Goal: Transaction & Acquisition: Purchase product/service

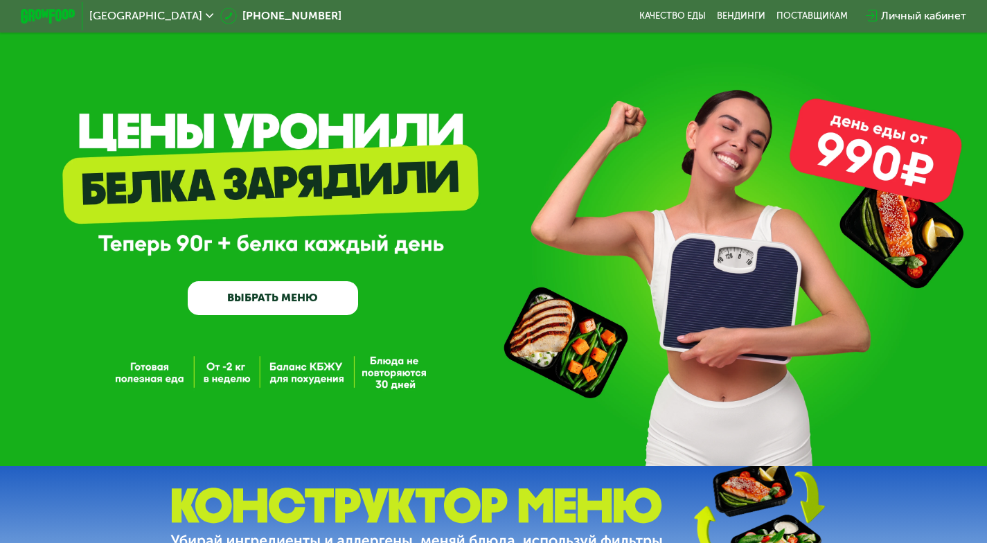
click at [206, 15] on use at bounding box center [210, 16] width 8 height 5
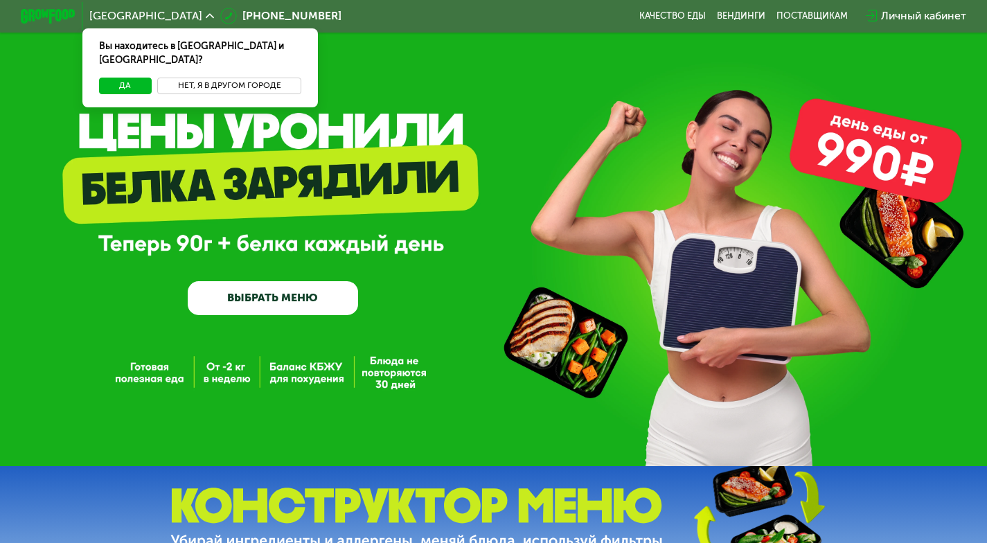
click at [195, 78] on button "Нет, я в другом городе" at bounding box center [229, 86] width 145 height 17
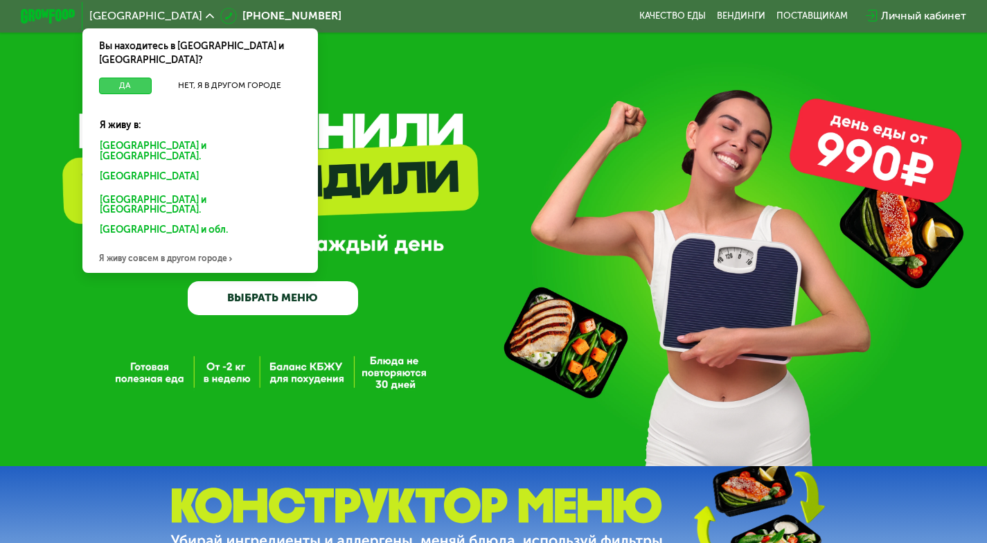
click at [122, 78] on button "Да" at bounding box center [125, 86] width 53 height 17
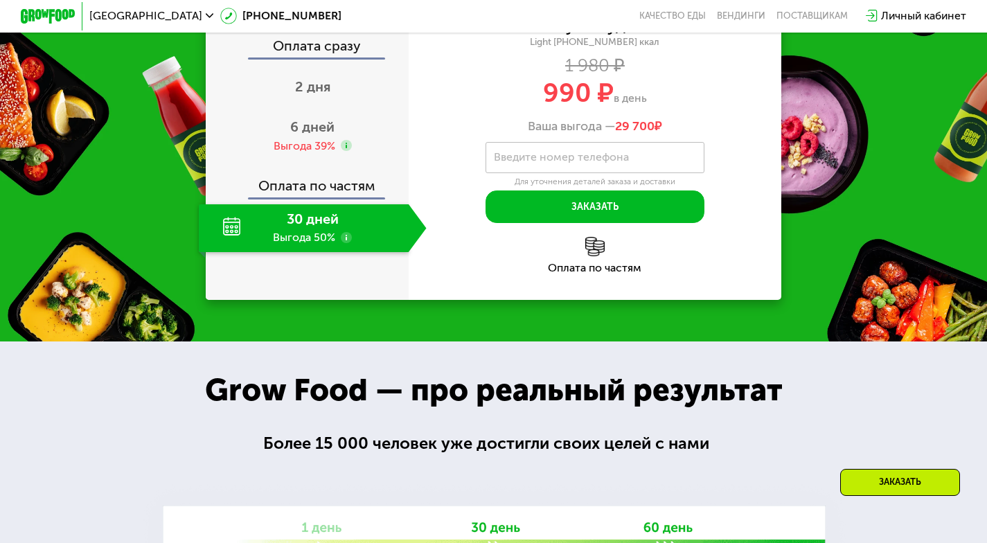
scroll to position [1385, 0]
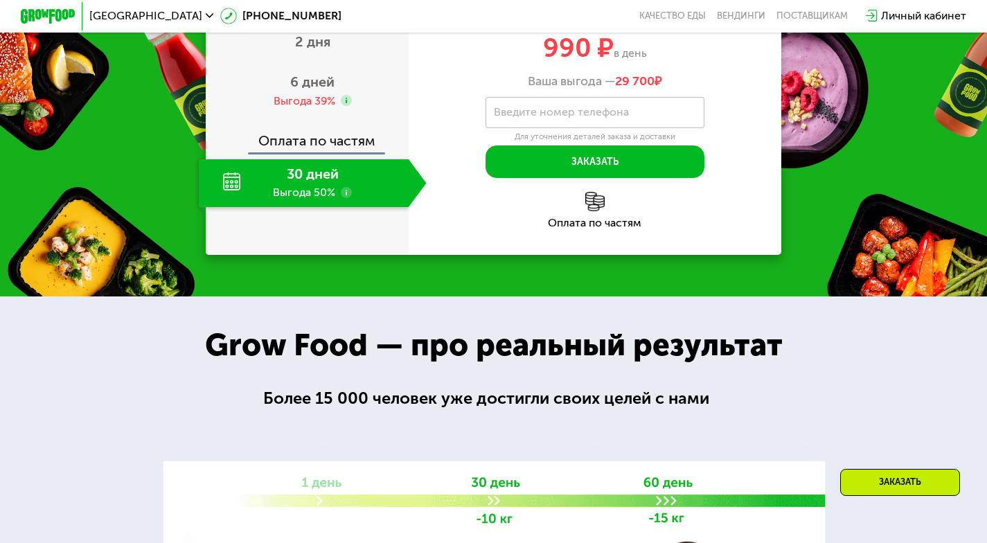
click at [318, 12] on div "Оплата сразу" at bounding box center [307, 3] width 201 height 18
click at [318, 50] on span "2 дня" at bounding box center [312, 41] width 35 height 17
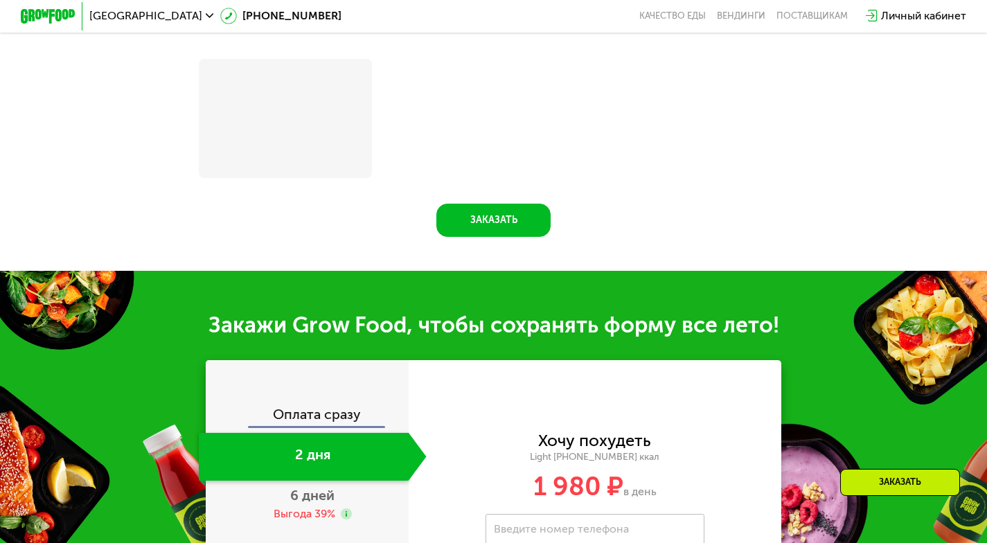
scroll to position [1683, 0]
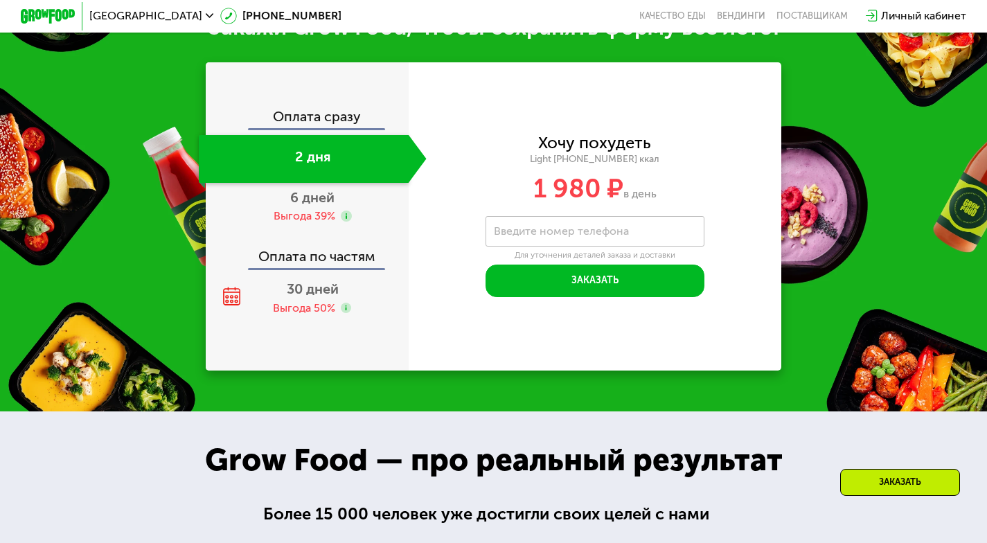
click at [317, 128] on div "Оплата сразу" at bounding box center [307, 119] width 201 height 18
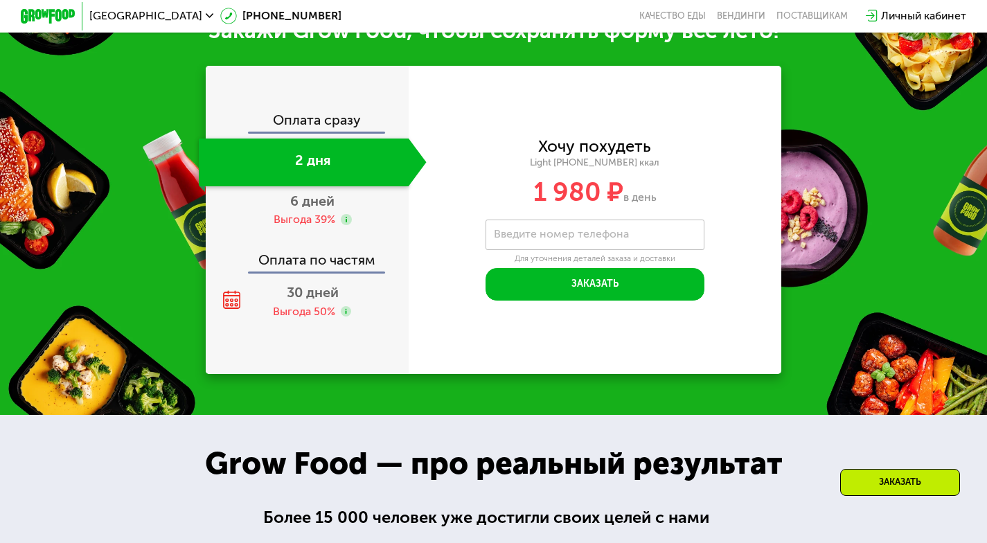
click at [318, 125] on div "Оплата сразу 2 дня 6 дней Выгода 39% Оплата по частям 30 дней Выгода 50%" at bounding box center [307, 220] width 203 height 308
click at [317, 132] on div "Оплата сразу" at bounding box center [307, 123] width 201 height 18
click at [309, 300] on span "30 дней" at bounding box center [313, 292] width 52 height 17
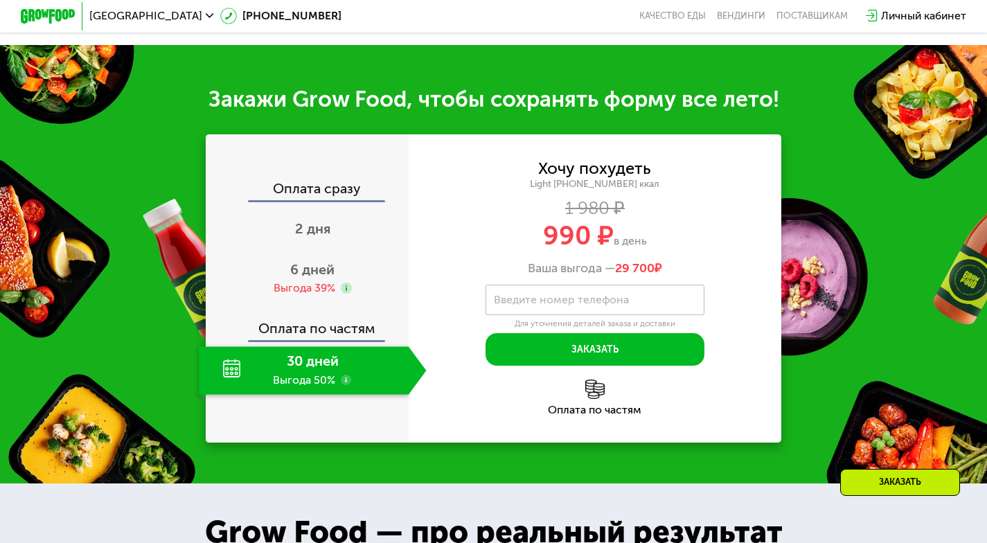
scroll to position [1316, 0]
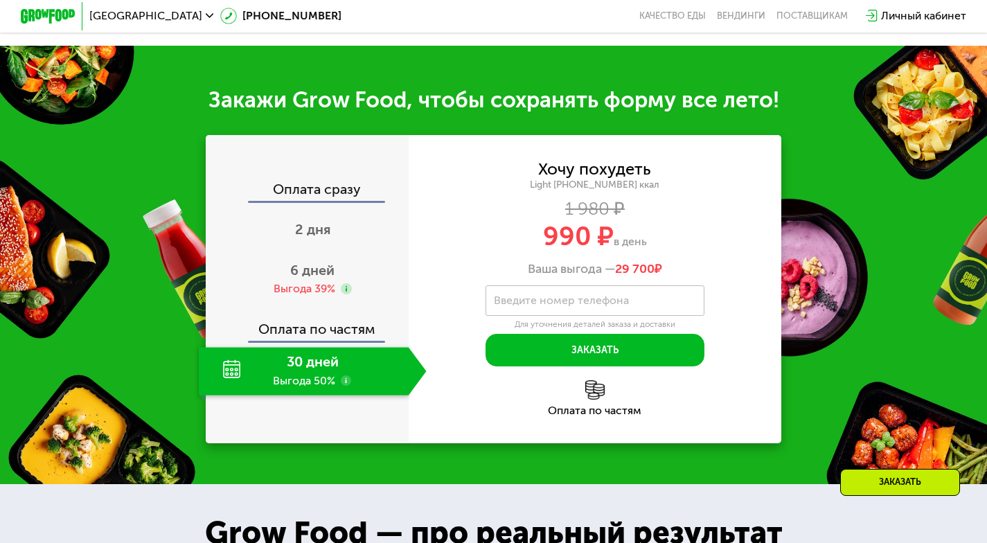
drag, startPoint x: 547, startPoint y: 246, endPoint x: 660, endPoint y: 246, distance: 112.9
click at [660, 246] on div "990 ₽ в день" at bounding box center [595, 237] width 373 height 26
click at [677, 249] on div "990 ₽ в день" at bounding box center [595, 237] width 373 height 26
click at [308, 237] on span "2 дня" at bounding box center [312, 229] width 35 height 17
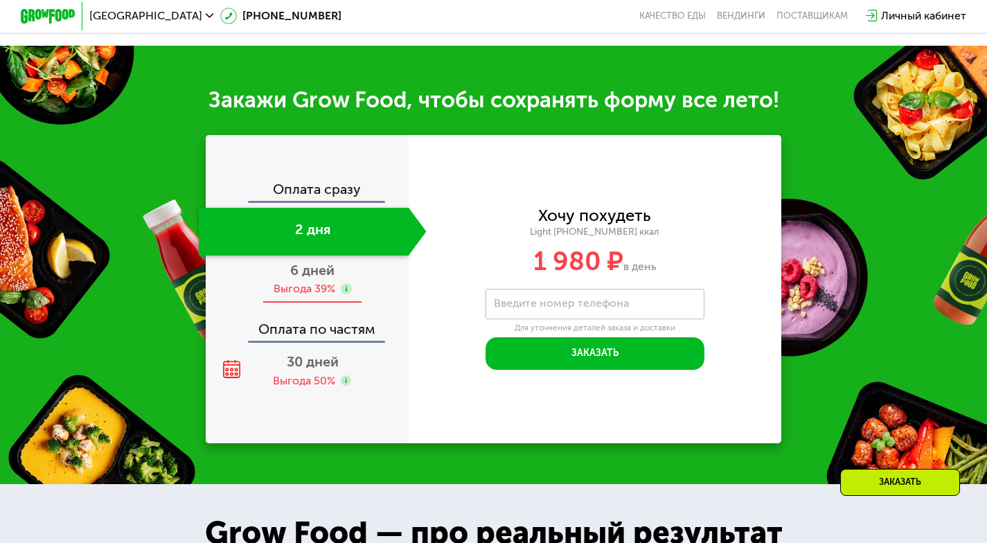
click at [316, 294] on div "6 дней Выгода 39%" at bounding box center [313, 279] width 228 height 48
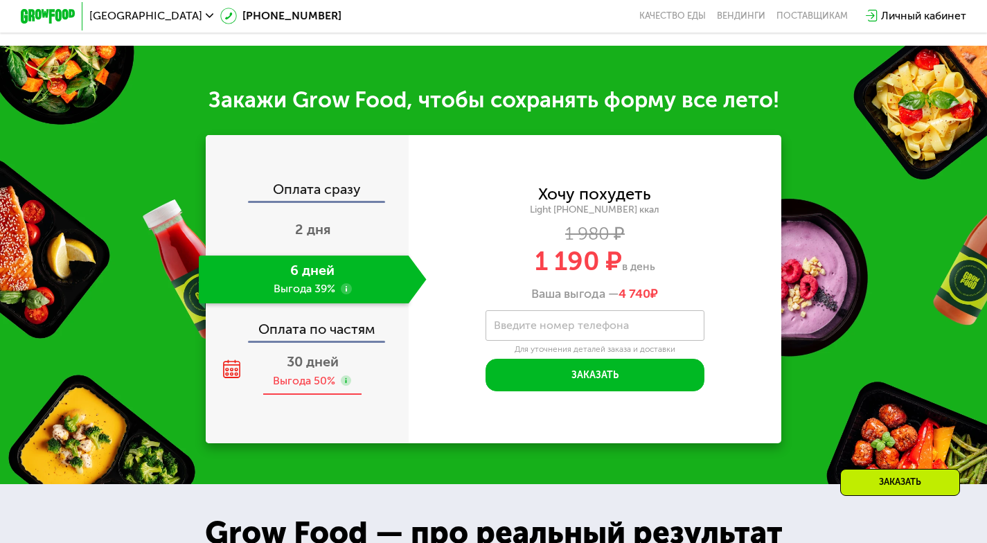
click at [309, 370] on span "30 дней" at bounding box center [313, 361] width 52 height 17
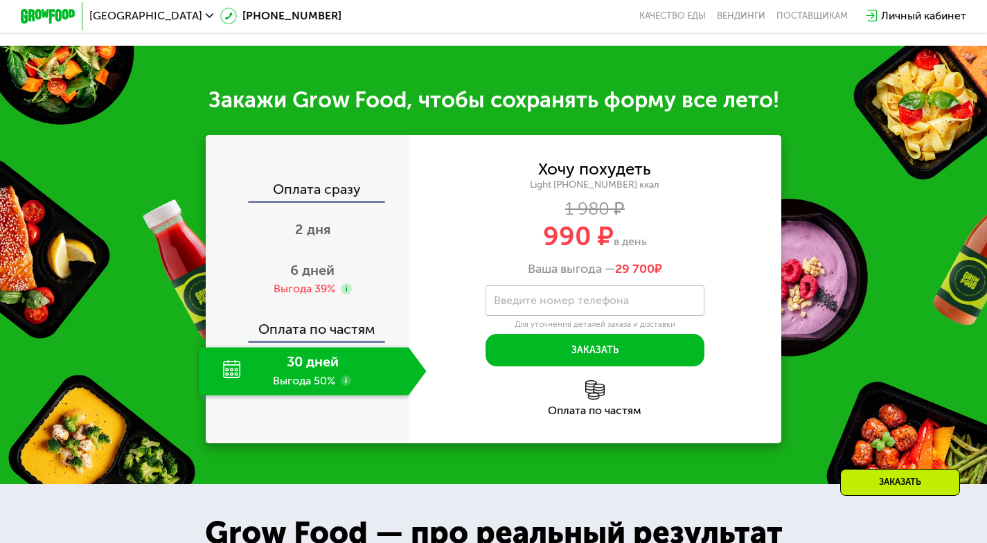
click at [316, 341] on div "Оплата по частям" at bounding box center [307, 325] width 201 height 32
click at [314, 381] on div "30 дней Выгода 50%" at bounding box center [304, 371] width 210 height 48
click at [345, 386] on use at bounding box center [346, 380] width 11 height 11
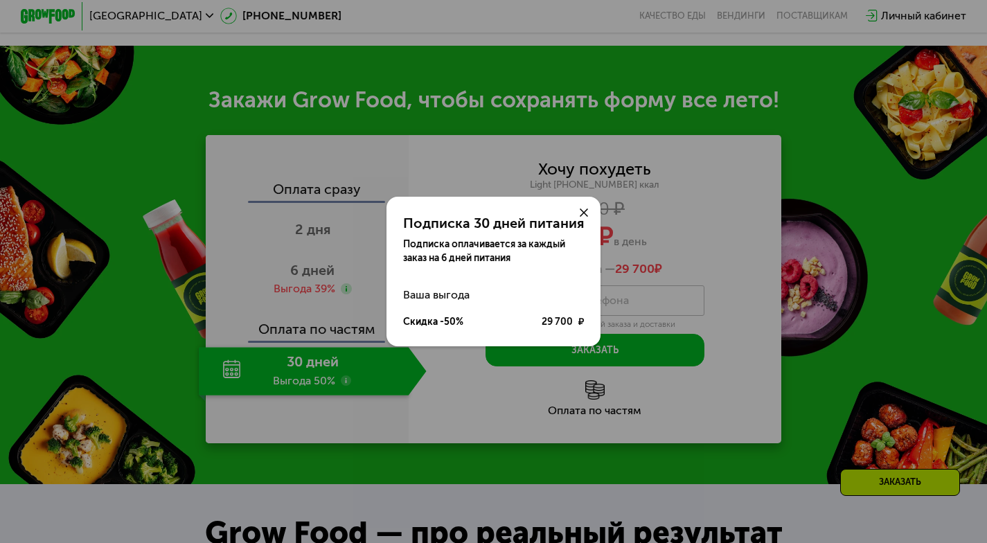
click at [584, 212] on use at bounding box center [584, 212] width 8 height 8
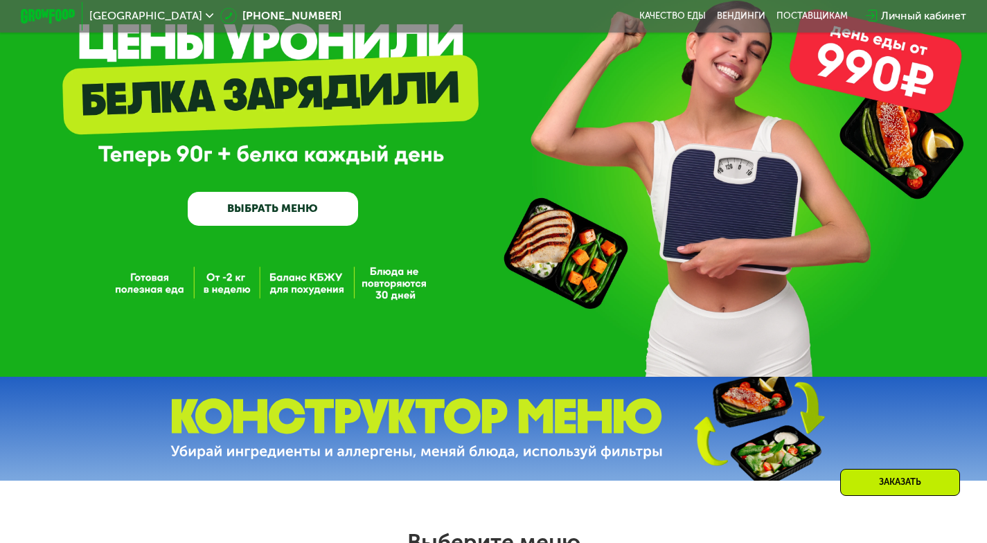
scroll to position [0, 0]
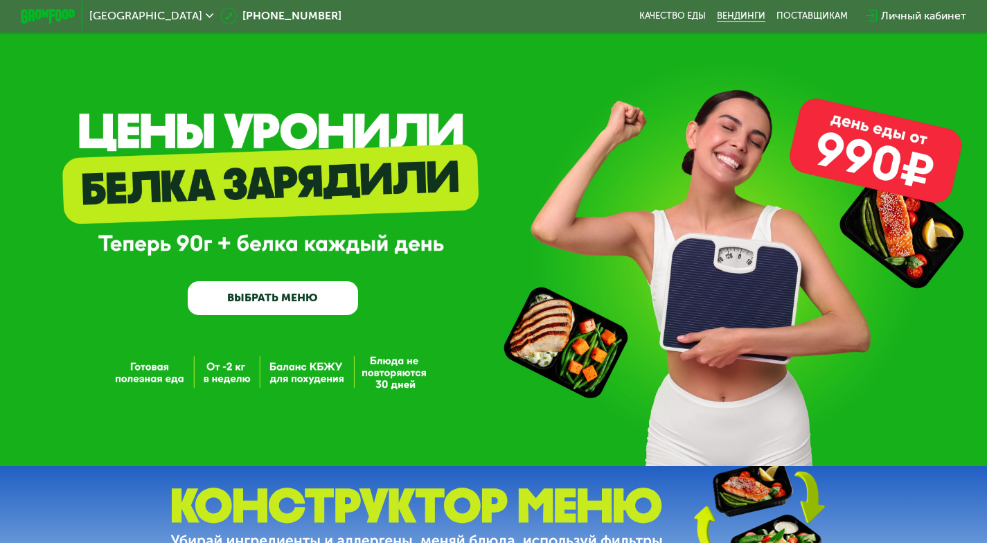
click at [755, 14] on link "Вендинги" at bounding box center [741, 15] width 48 height 11
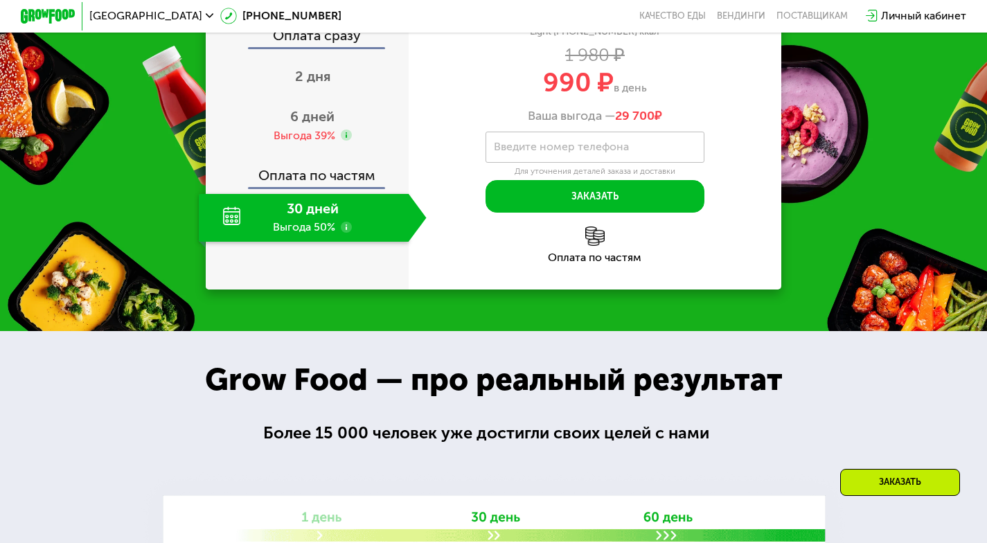
scroll to position [1316, 0]
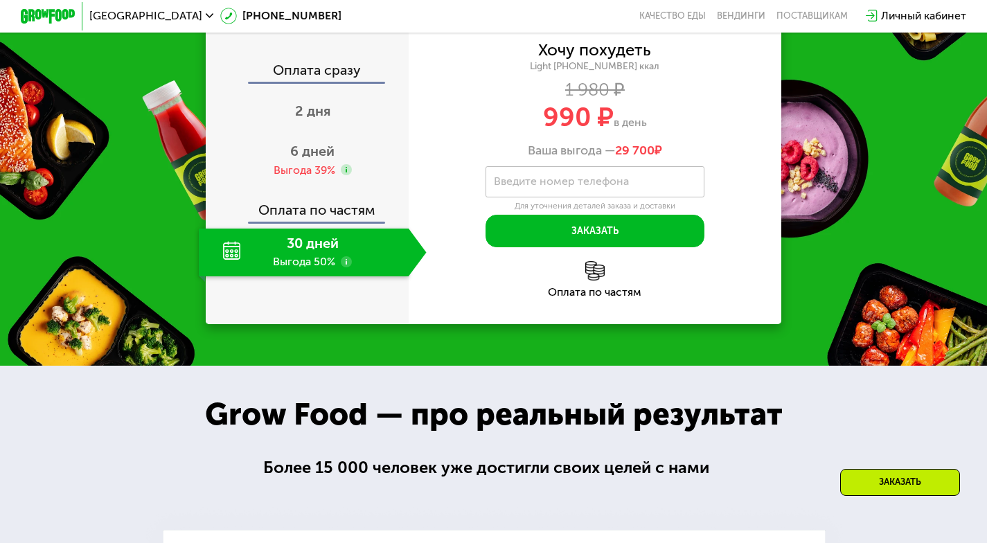
drag, startPoint x: 546, startPoint y: 252, endPoint x: 667, endPoint y: 258, distance: 120.6
click at [667, 131] on div "990 ₽ в день" at bounding box center [595, 118] width 373 height 26
click at [662, 131] on div "990 ₽ в день" at bounding box center [595, 118] width 373 height 26
drag, startPoint x: 662, startPoint y: 251, endPoint x: 494, endPoint y: 227, distance: 169.3
click at [494, 158] on div "Хочу похудеть Light 1400 ~1400 ккал 1 980 ₽ 990 ₽ в день Ваша выгода — 29 700 ₽" at bounding box center [595, 100] width 373 height 115
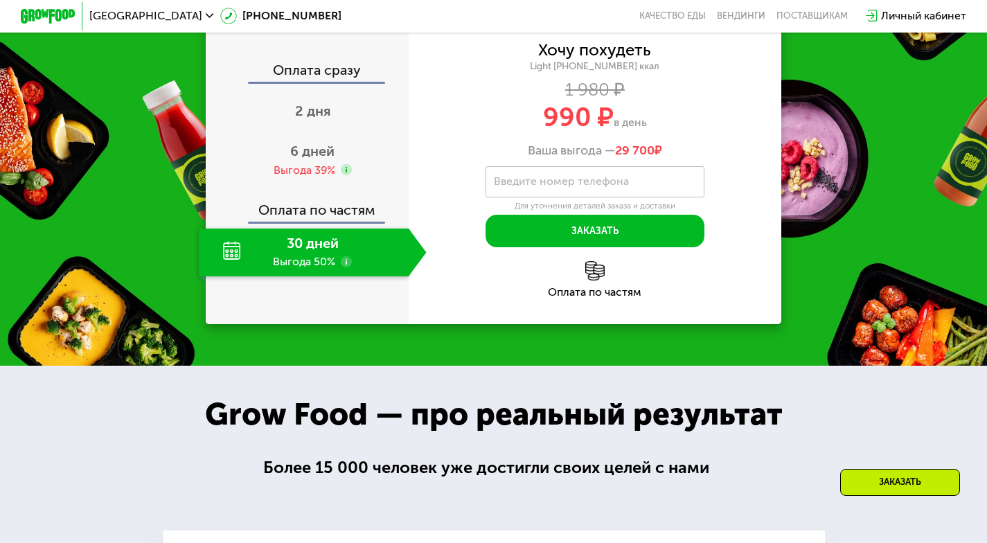
click at [496, 131] on div "990 ₽ в день" at bounding box center [595, 118] width 373 height 26
click at [303, 119] on span "2 дня" at bounding box center [312, 110] width 35 height 17
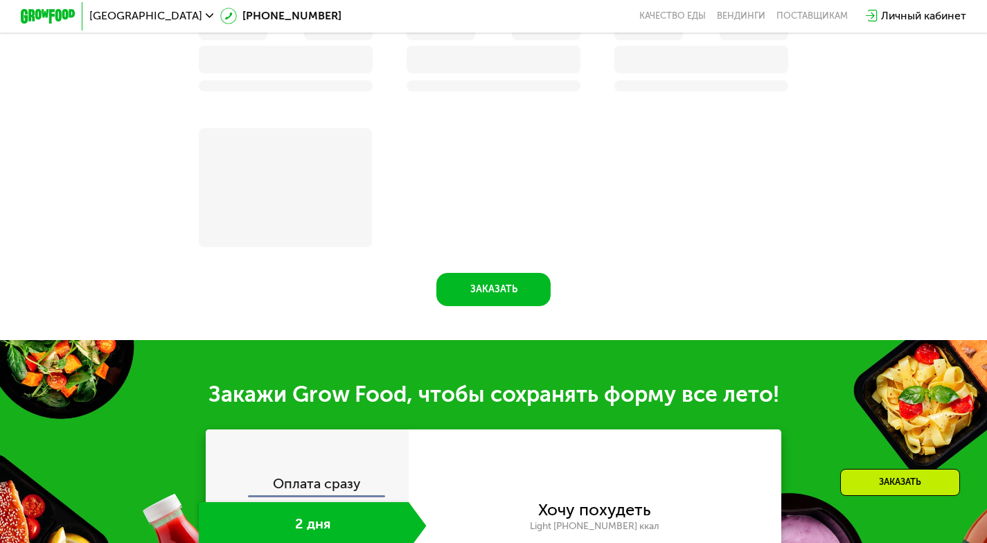
scroll to position [1613, 0]
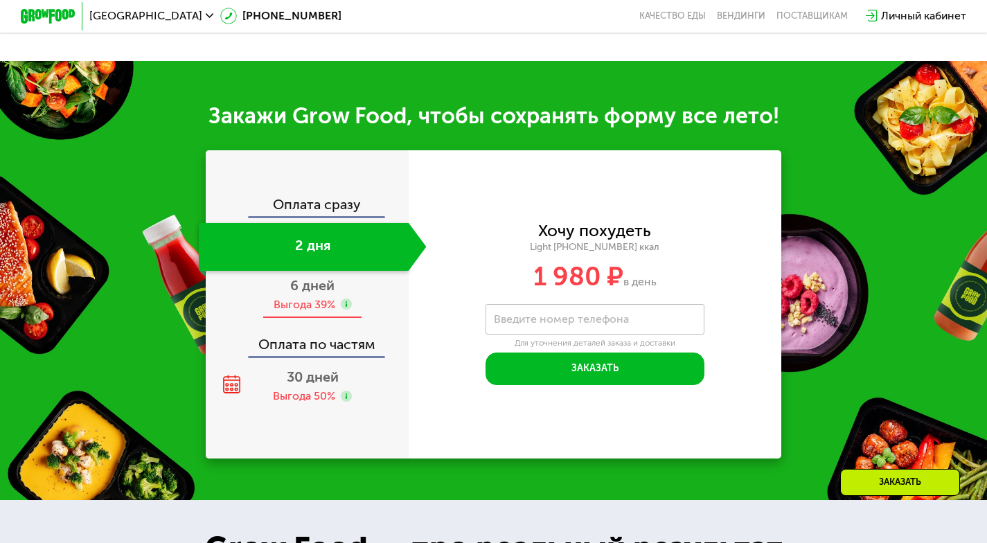
click at [316, 291] on span "6 дней" at bounding box center [312, 285] width 44 height 17
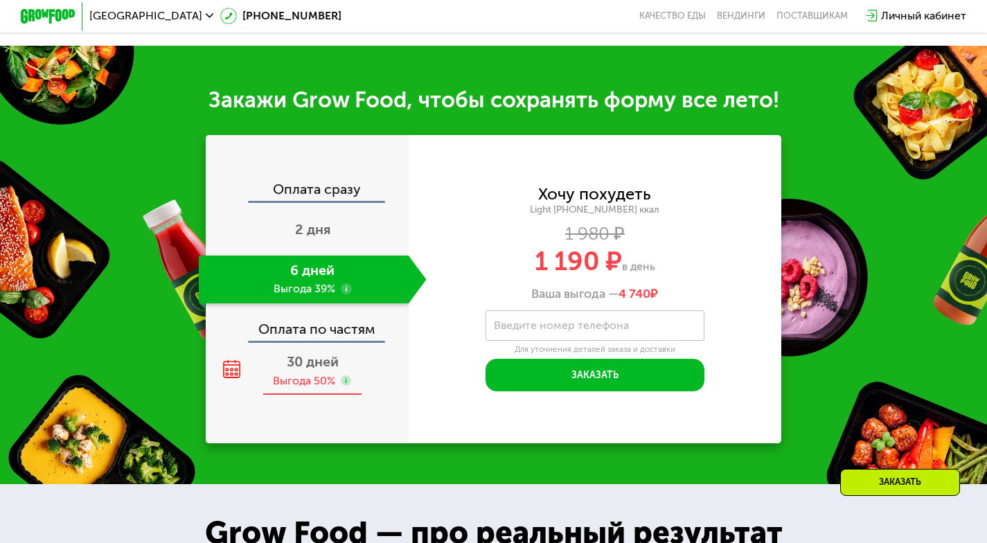
click at [307, 388] on div "Выгода 50%" at bounding box center [304, 380] width 62 height 15
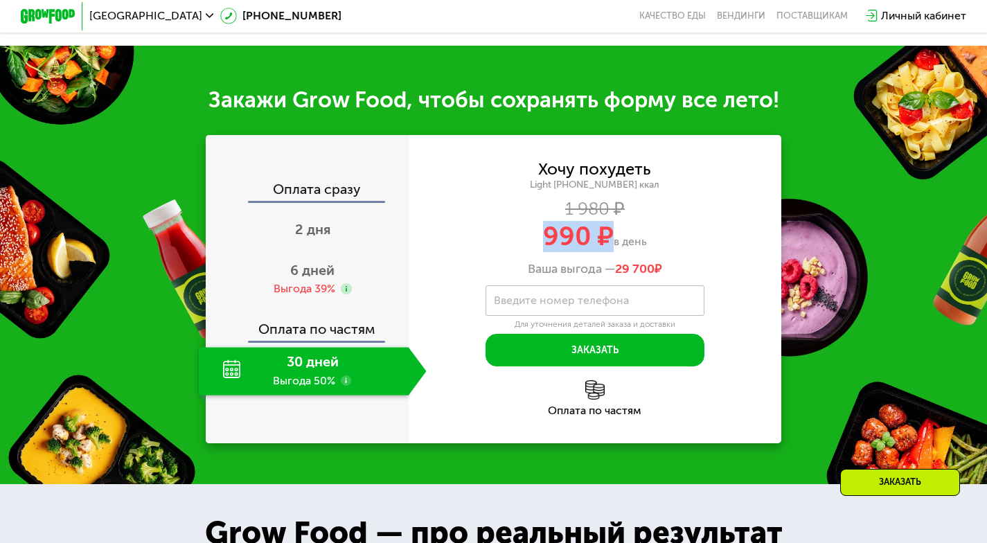
drag, startPoint x: 546, startPoint y: 248, endPoint x: 610, endPoint y: 248, distance: 63.7
click at [610, 248] on span "990 ₽" at bounding box center [578, 236] width 71 height 31
click at [625, 248] on span "в день" at bounding box center [629, 241] width 33 height 13
drag, startPoint x: 616, startPoint y: 255, endPoint x: 676, endPoint y: 262, distance: 61.4
click at [676, 250] on div "990 ₽ в день" at bounding box center [595, 237] width 373 height 26
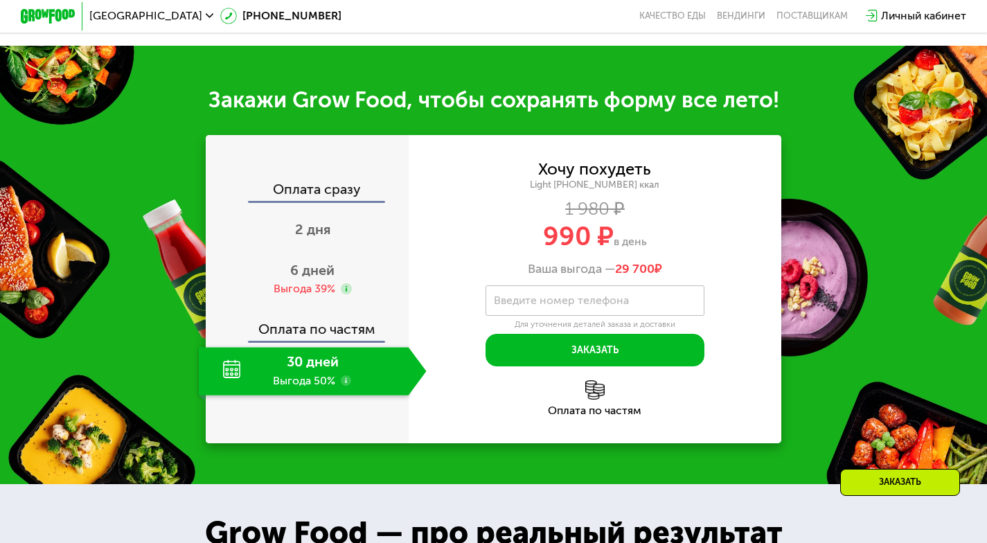
click at [670, 250] on div "990 ₽ в день" at bounding box center [595, 237] width 373 height 26
drag, startPoint x: 667, startPoint y: 252, endPoint x: 506, endPoint y: 252, distance: 161.3
click at [506, 250] on div "990 ₽ в день" at bounding box center [595, 237] width 373 height 26
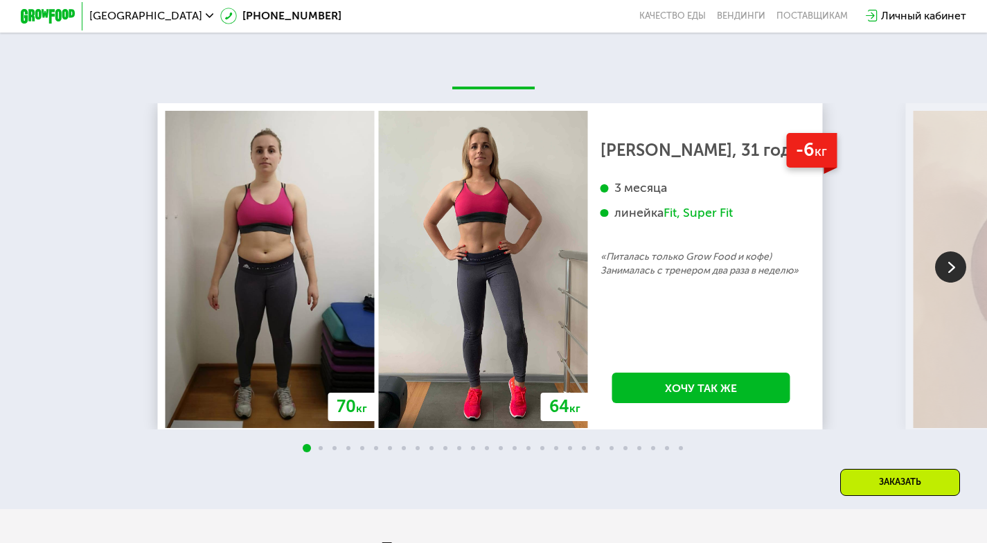
scroll to position [2285, 0]
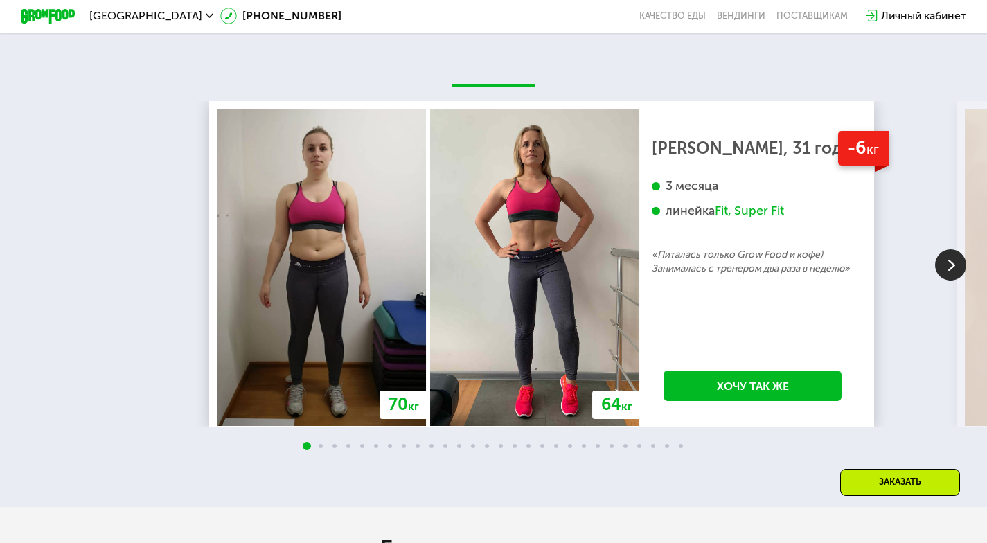
click at [722, 195] on div "Екатерина, 31 год 3 месяца линейка Fit, Super Fit «Питалась только Grow Food и …" at bounding box center [752, 209] width 201 height 134
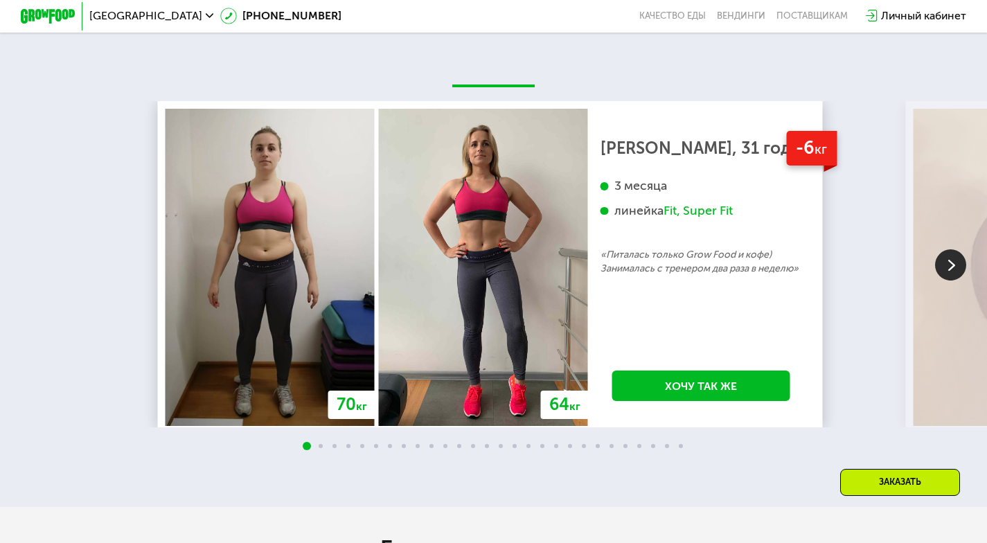
click at [951, 280] on img at bounding box center [950, 264] width 31 height 31
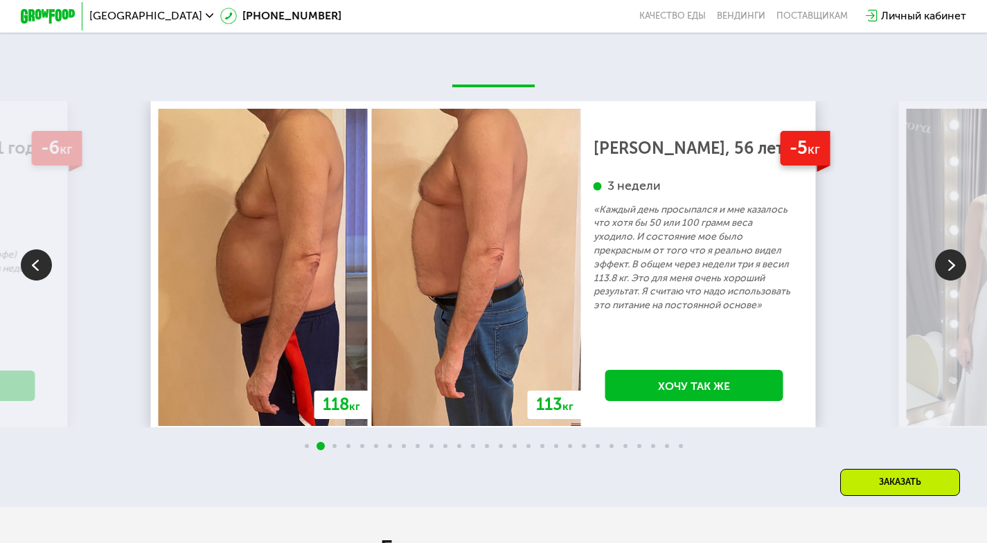
click at [949, 280] on img at bounding box center [950, 264] width 31 height 31
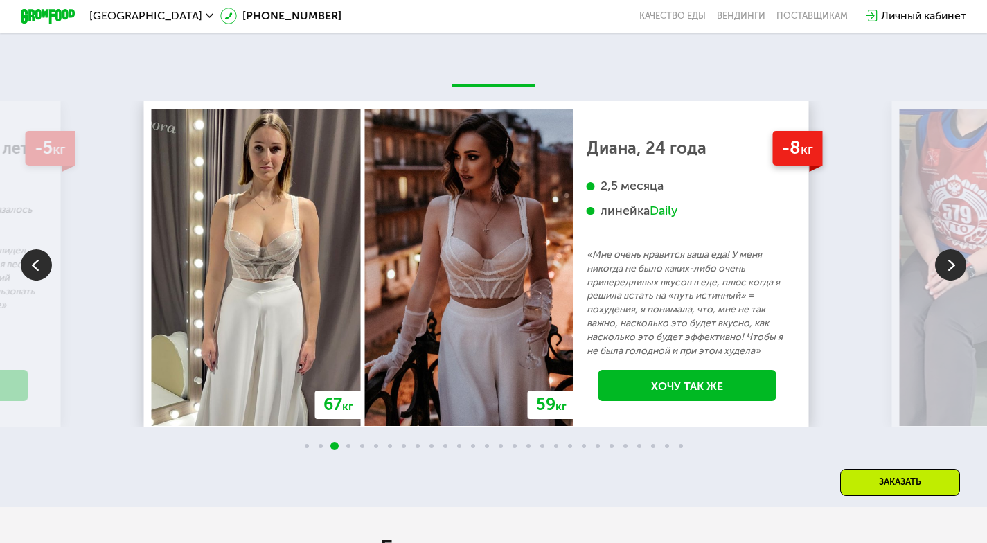
click at [949, 280] on img at bounding box center [950, 264] width 31 height 31
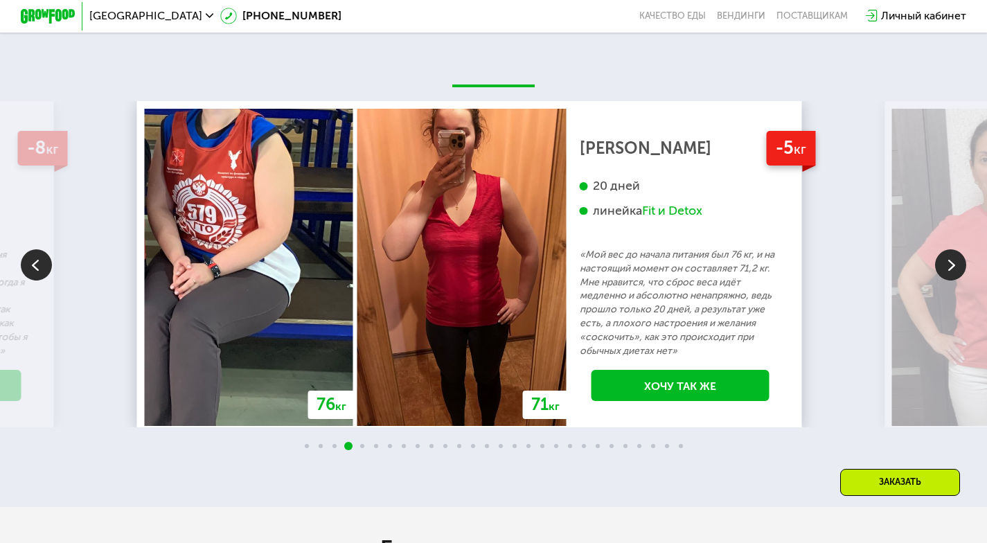
click at [949, 280] on img at bounding box center [950, 264] width 31 height 31
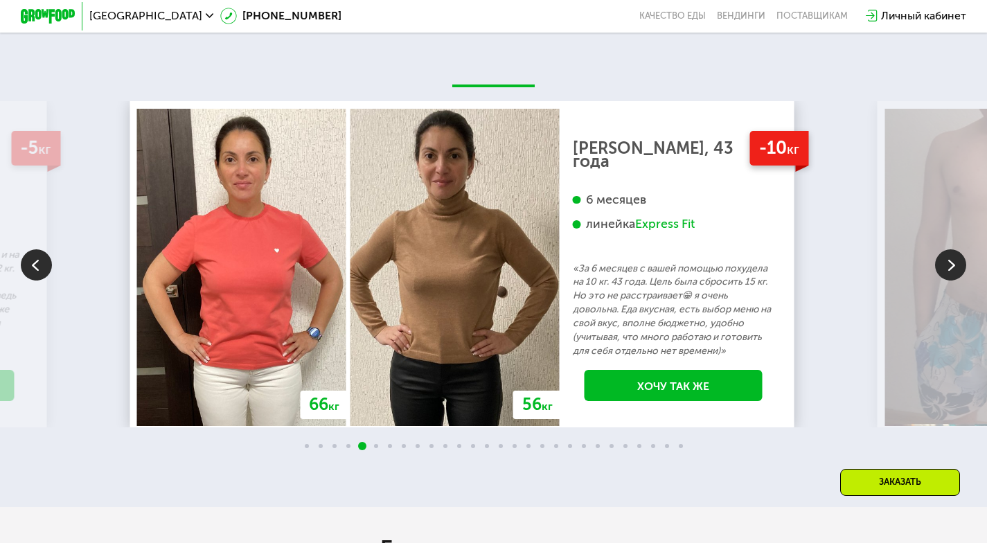
click at [949, 280] on img at bounding box center [950, 264] width 31 height 31
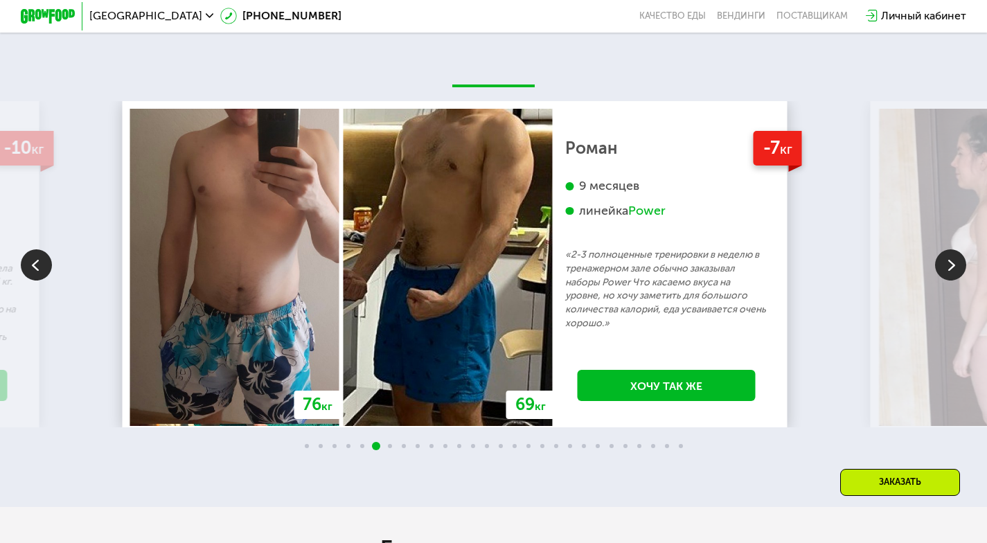
click at [946, 280] on img at bounding box center [950, 264] width 31 height 31
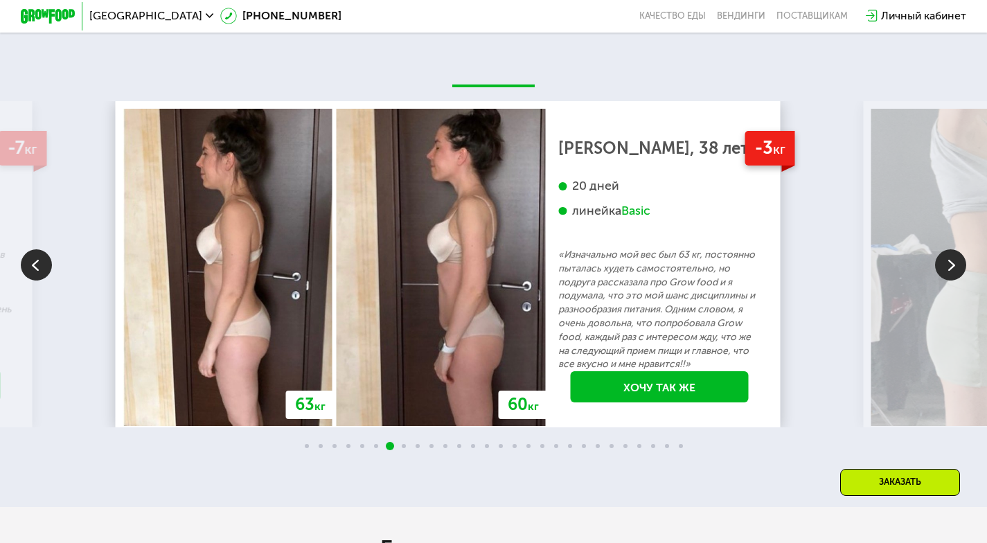
click at [945, 280] on img at bounding box center [950, 264] width 31 height 31
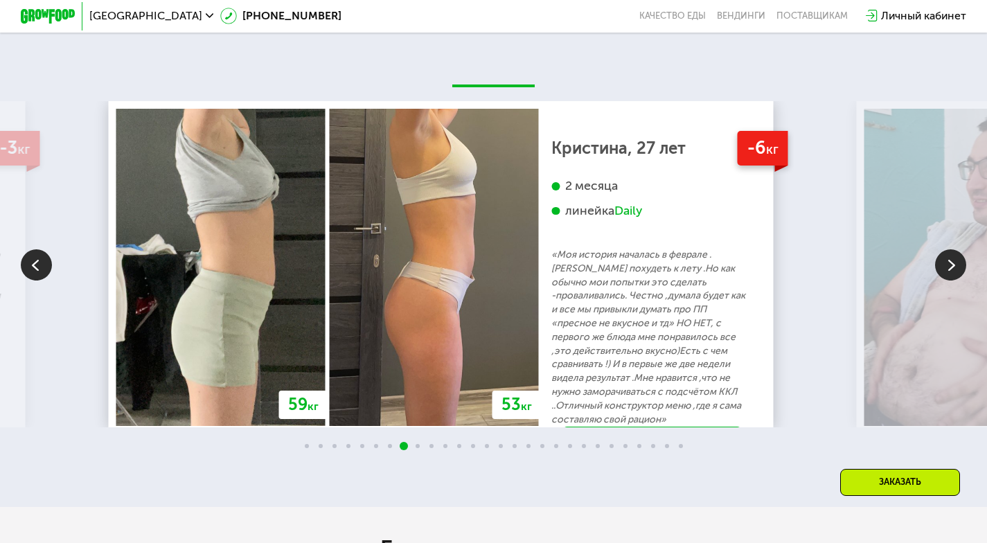
click at [944, 280] on img at bounding box center [950, 264] width 31 height 31
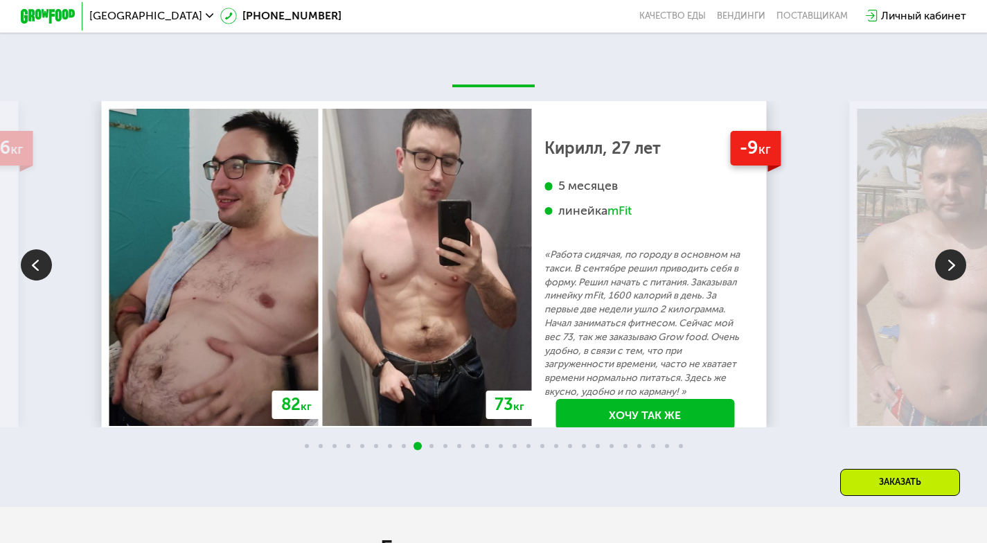
click at [944, 280] on img at bounding box center [950, 264] width 31 height 31
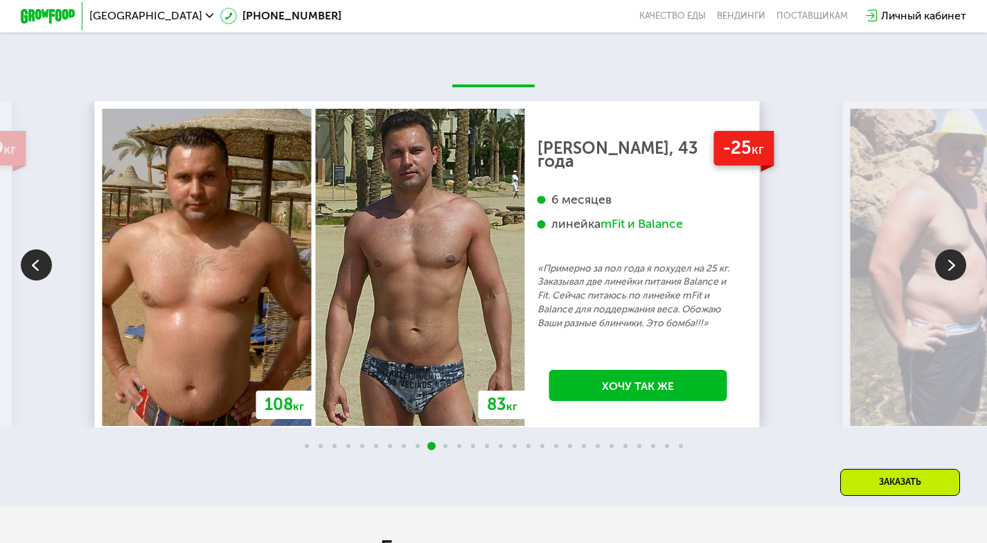
click at [943, 280] on img at bounding box center [950, 264] width 31 height 31
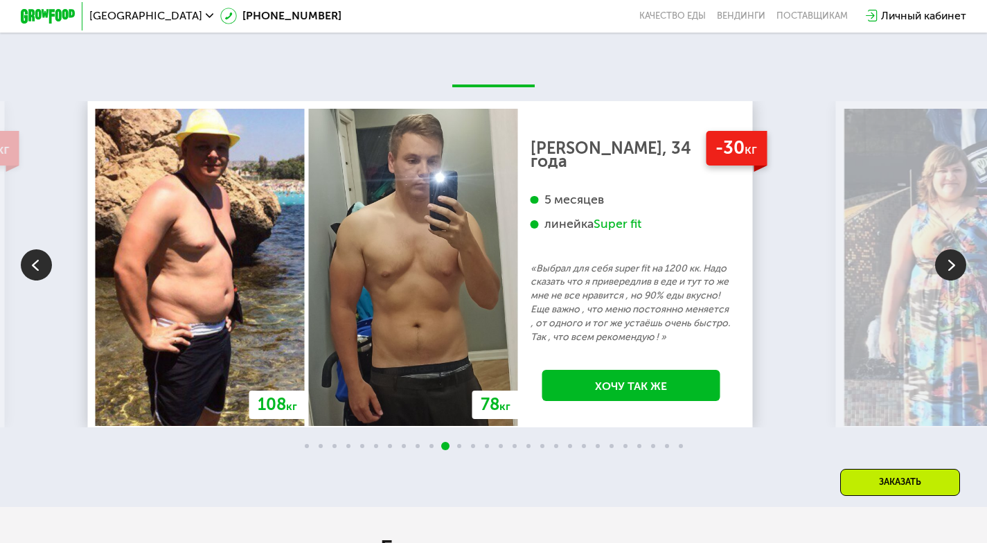
click at [943, 280] on img at bounding box center [950, 264] width 31 height 31
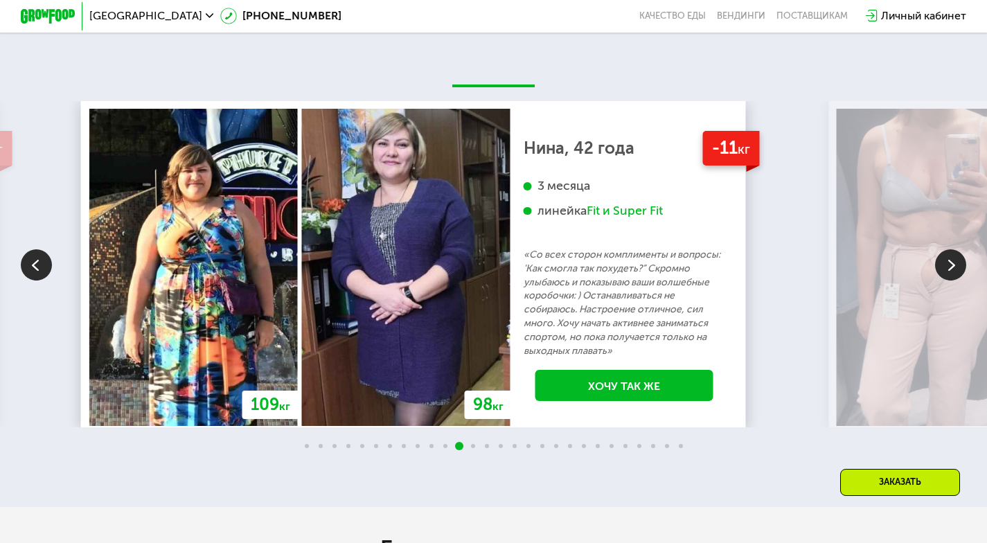
click at [943, 280] on img at bounding box center [950, 264] width 31 height 31
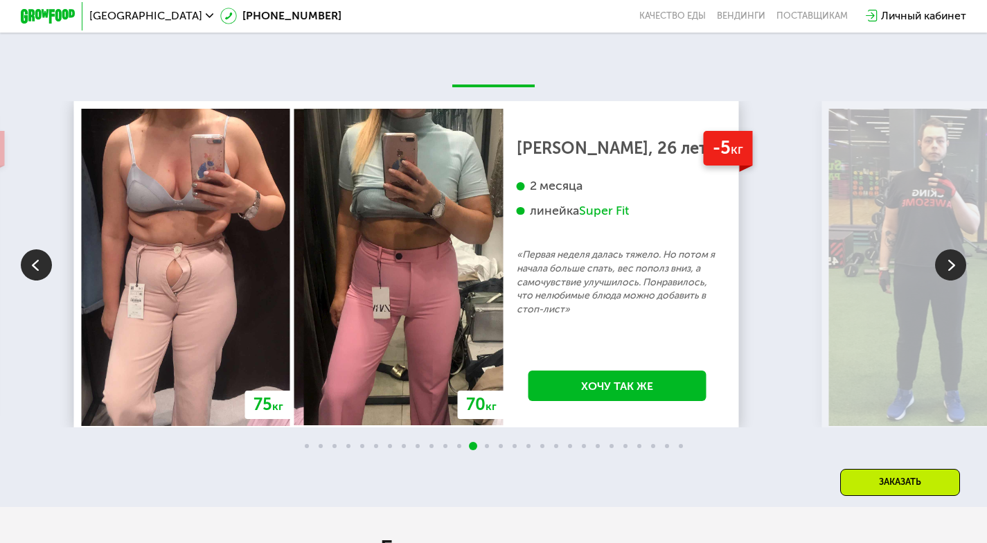
click at [943, 280] on img at bounding box center [950, 264] width 31 height 31
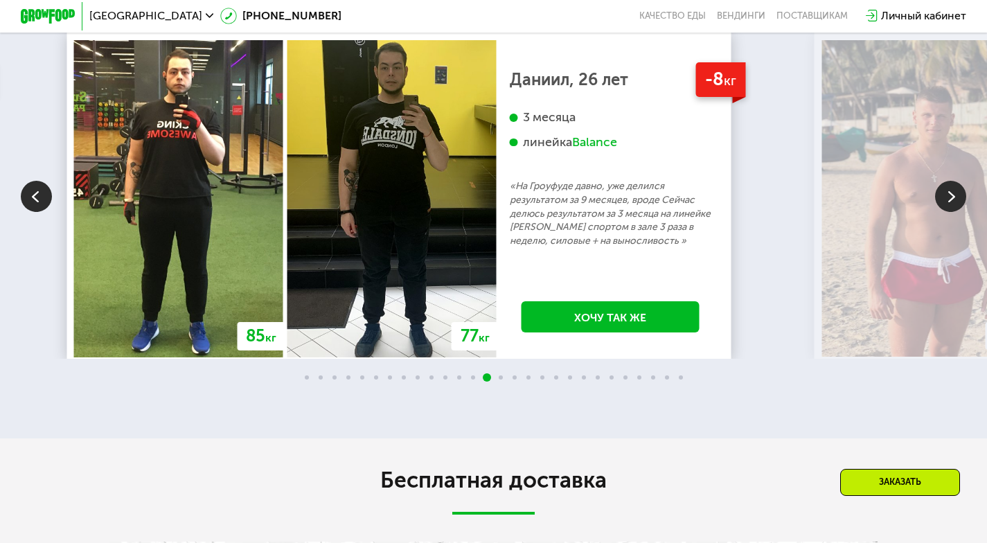
scroll to position [2354, 0]
click at [34, 211] on img at bounding box center [36, 195] width 31 height 31
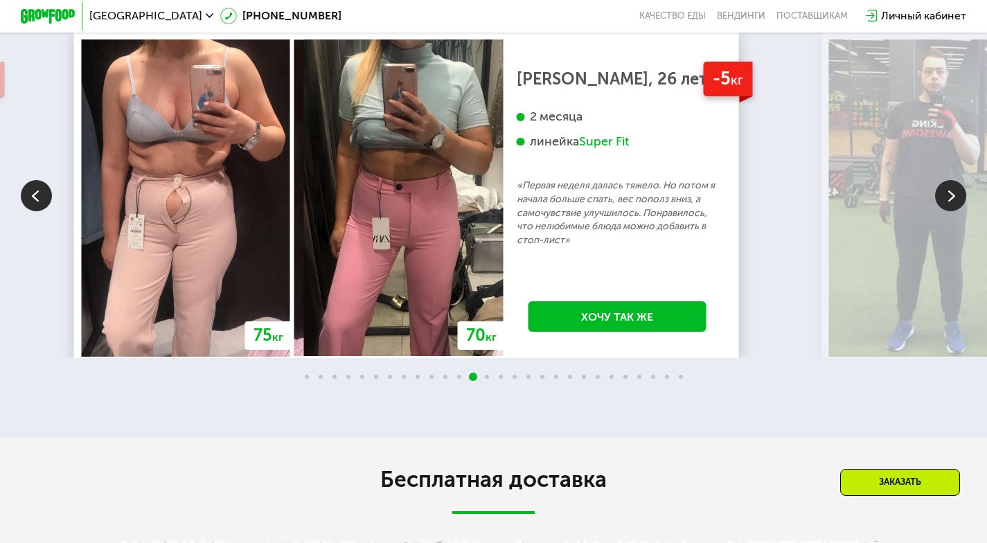
click at [35, 211] on img at bounding box center [36, 195] width 31 height 31
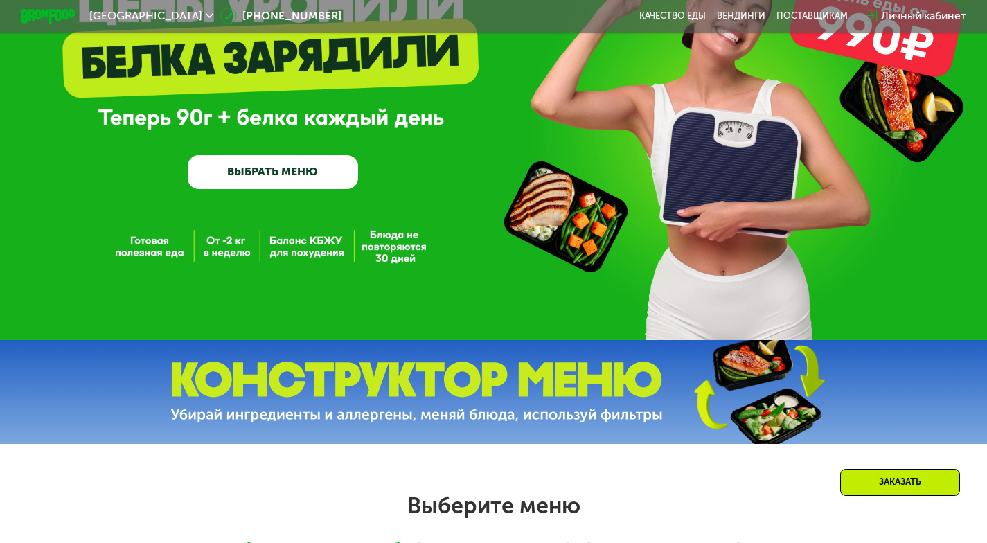
scroll to position [0, 0]
